Goal: Navigation & Orientation: Find specific page/section

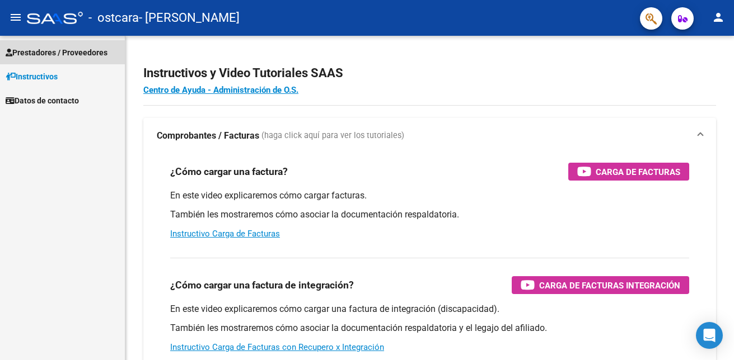
click at [30, 51] on span "Prestadores / Proveedores" at bounding box center [57, 52] width 102 height 12
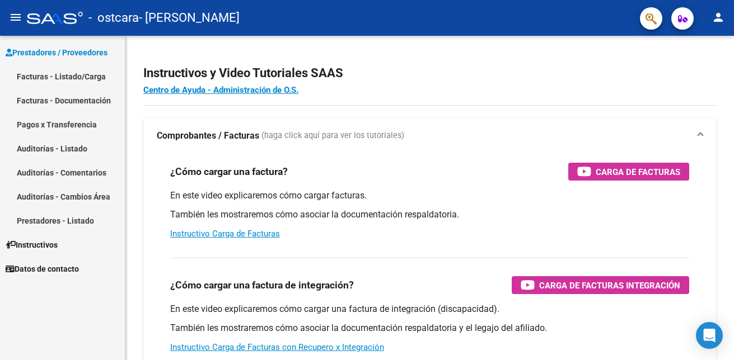
click at [94, 76] on link "Facturas - Listado/Carga" at bounding box center [62, 76] width 125 height 24
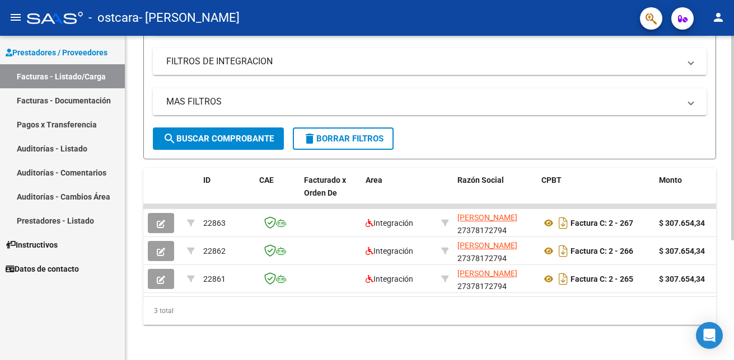
click at [733, 249] on html "menu - ostcara - [PERSON_NAME] person Prestadores / Proveedores Facturas - List…" at bounding box center [367, 180] width 734 height 360
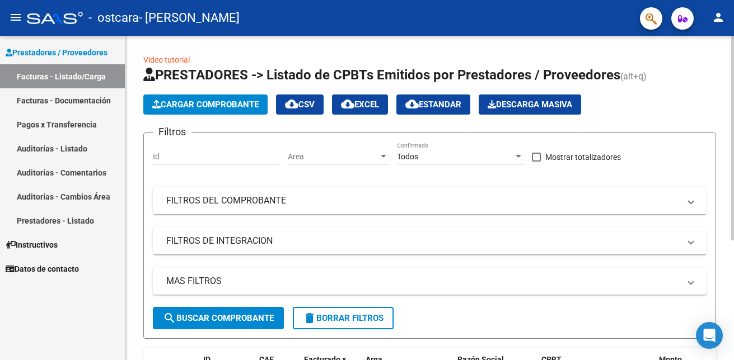
click at [693, 82] on div "Video tutorial PRESTADORES -> Listado de CPBTs Emitidos por Prestadores / Prove…" at bounding box center [430, 288] width 611 height 505
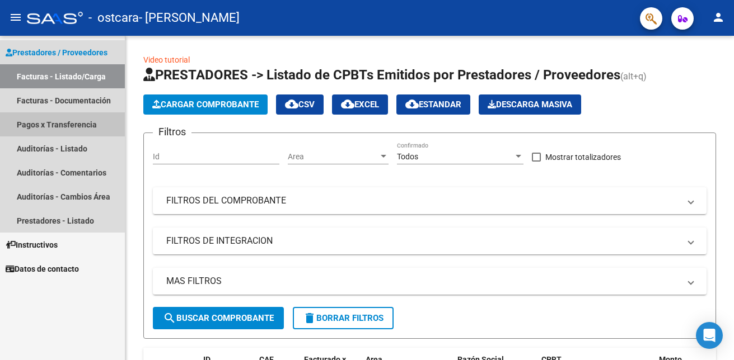
click at [62, 123] on link "Pagos x Transferencia" at bounding box center [62, 125] width 125 height 24
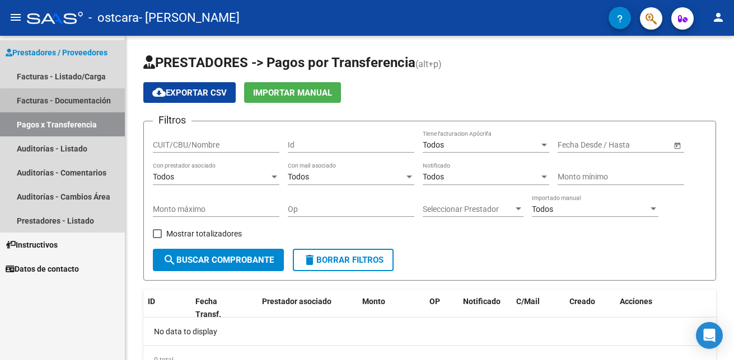
click at [93, 104] on link "Facturas - Documentación" at bounding box center [62, 100] width 125 height 24
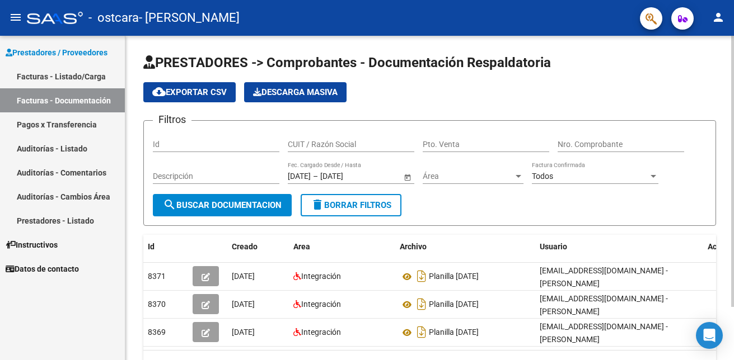
click at [720, 272] on div "PRESTADORES -> Comprobantes - Documentación Respaldatoria cloud_download Export…" at bounding box center [430, 225] width 611 height 379
